Goal: Navigation & Orientation: Find specific page/section

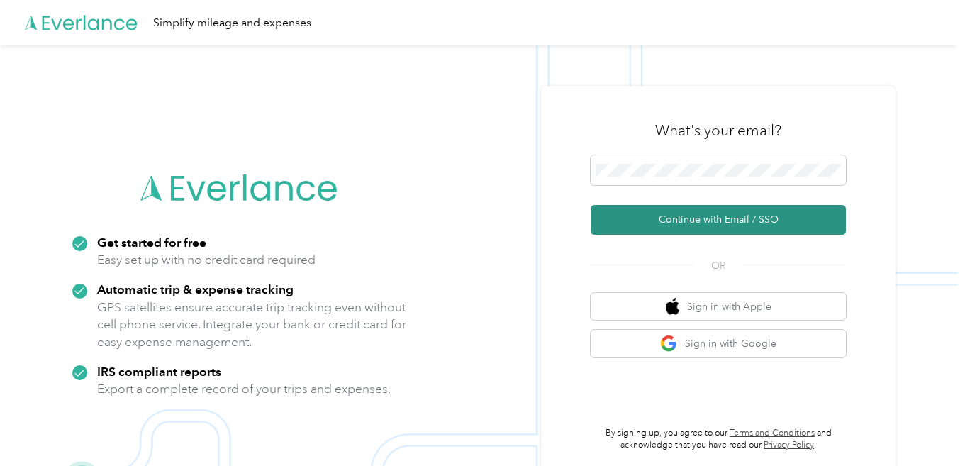
click at [709, 228] on button "Continue with Email / SSO" at bounding box center [718, 220] width 255 height 30
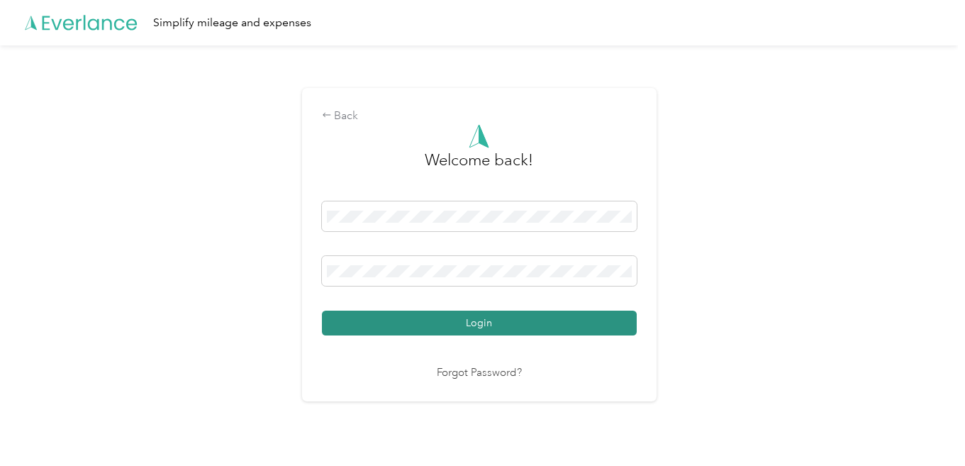
click at [477, 325] on button "Login" at bounding box center [479, 323] width 315 height 25
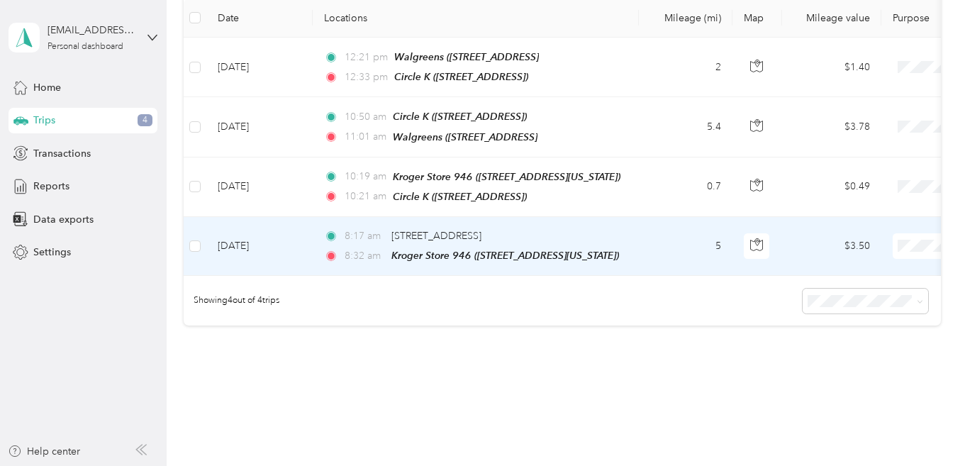
scroll to position [114, 0]
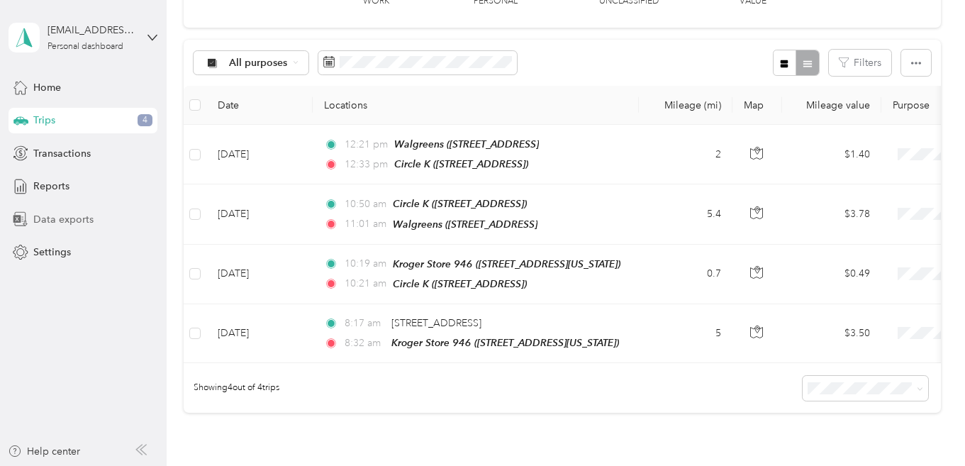
click at [63, 221] on span "Data exports" at bounding box center [63, 219] width 60 height 15
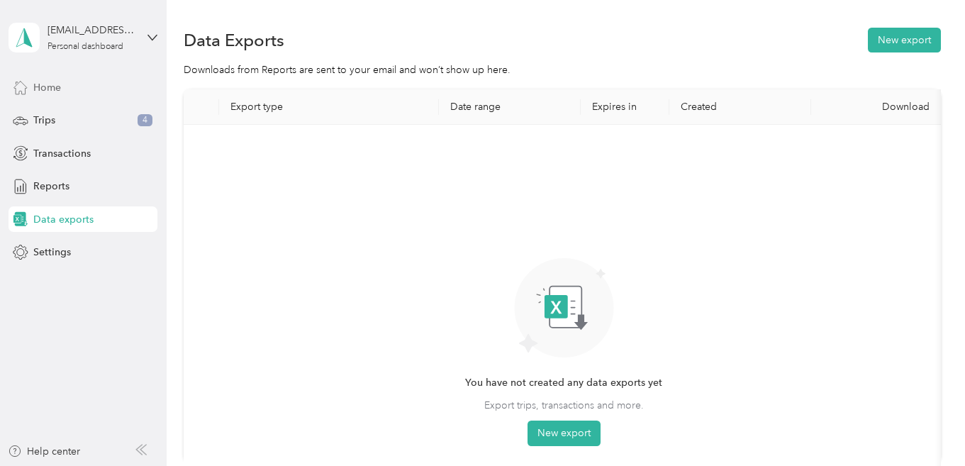
click at [55, 86] on span "Home" at bounding box center [47, 87] width 28 height 15
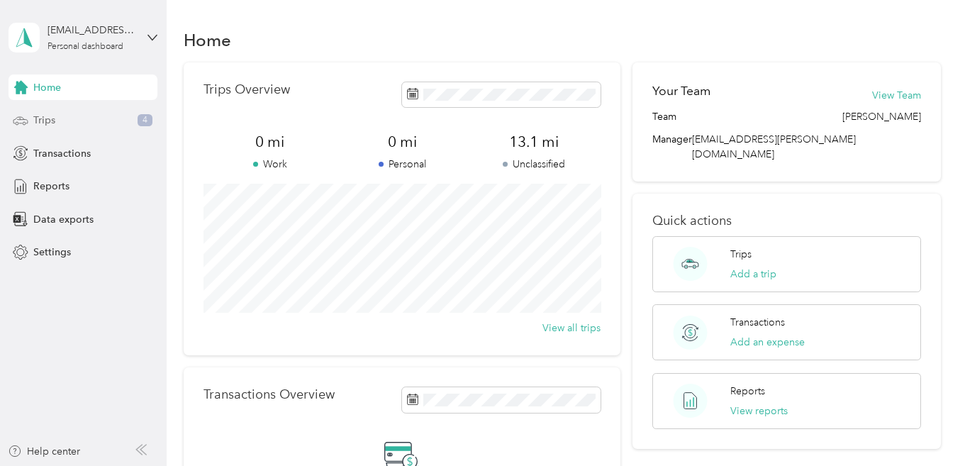
click at [51, 119] on span "Trips" at bounding box center [44, 120] width 22 height 15
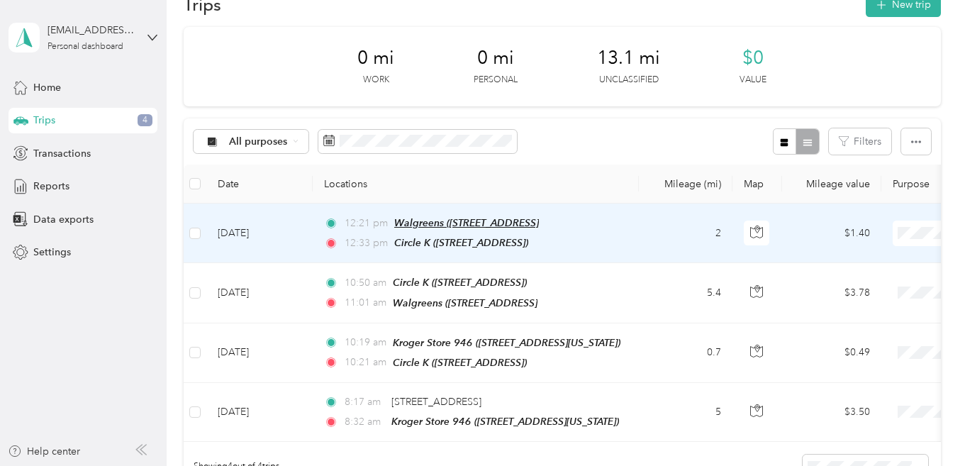
scroll to position [142, 0]
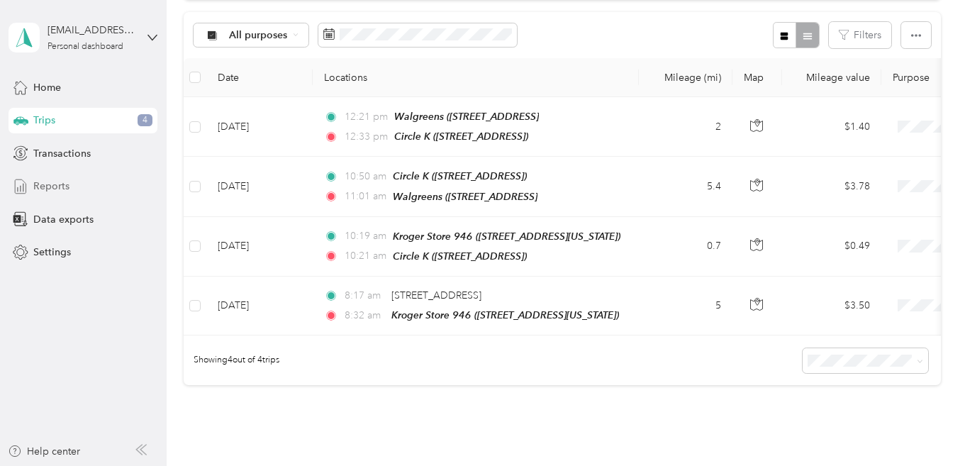
click at [53, 188] on span "Reports" at bounding box center [51, 186] width 36 height 15
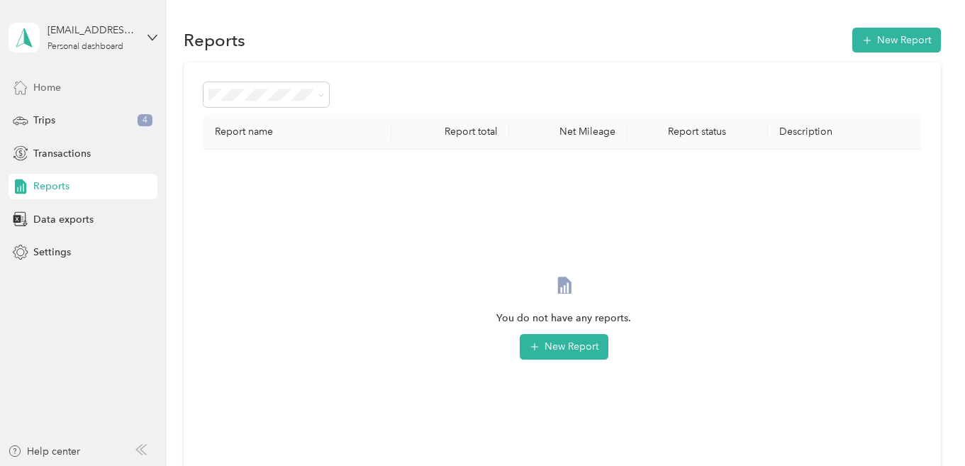
click at [55, 86] on span "Home" at bounding box center [47, 87] width 28 height 15
